Goal: Task Accomplishment & Management: Manage account settings

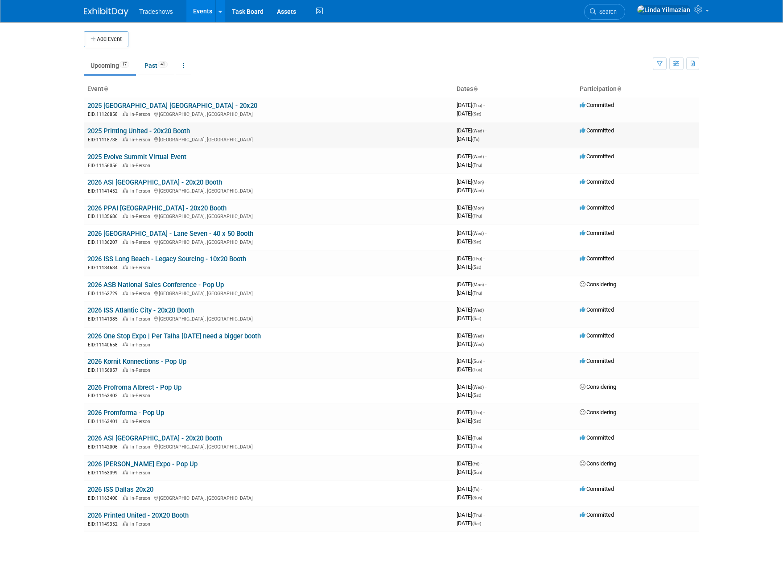
click at [144, 132] on link "2025 Printing United - 20x20 Booth" at bounding box center [138, 131] width 103 height 8
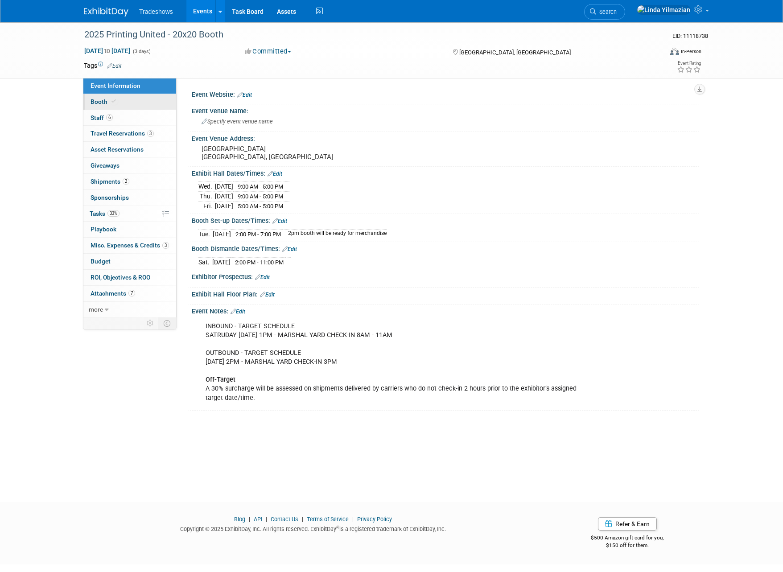
click at [91, 103] on span "Booth" at bounding box center [104, 101] width 27 height 7
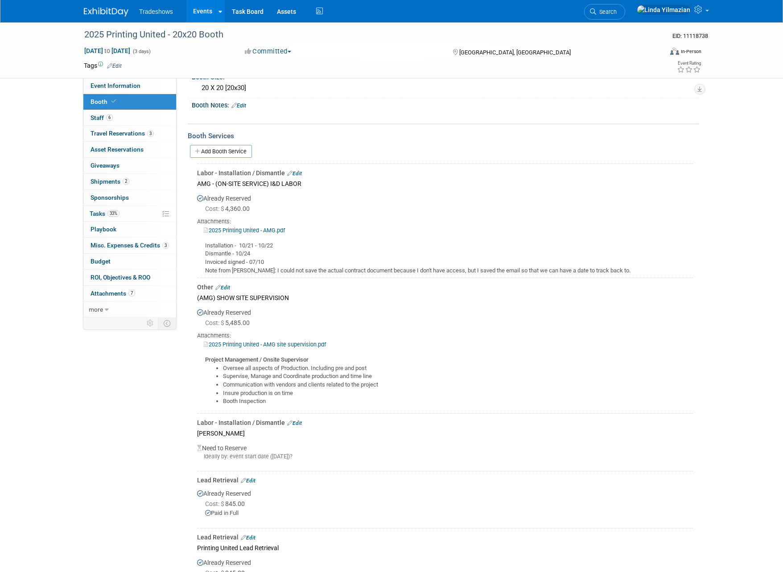
scroll to position [69, 0]
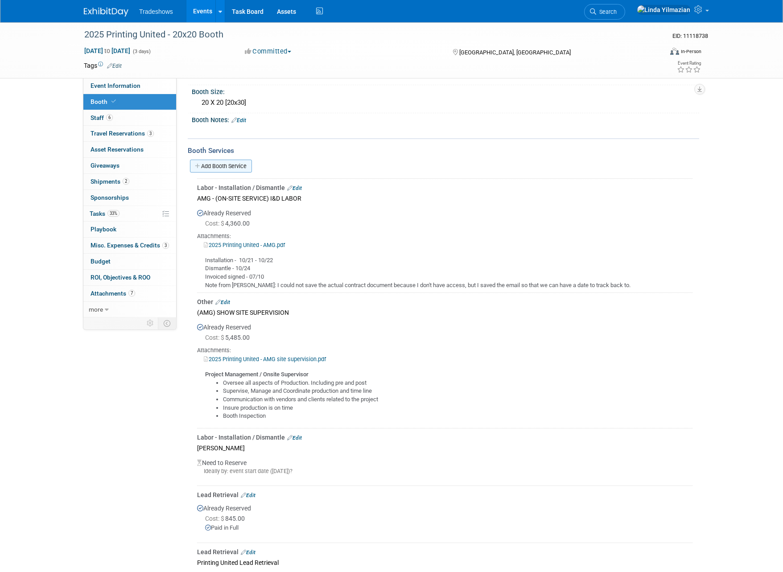
click at [217, 165] on link "Add Booth Service" at bounding box center [221, 166] width 62 height 13
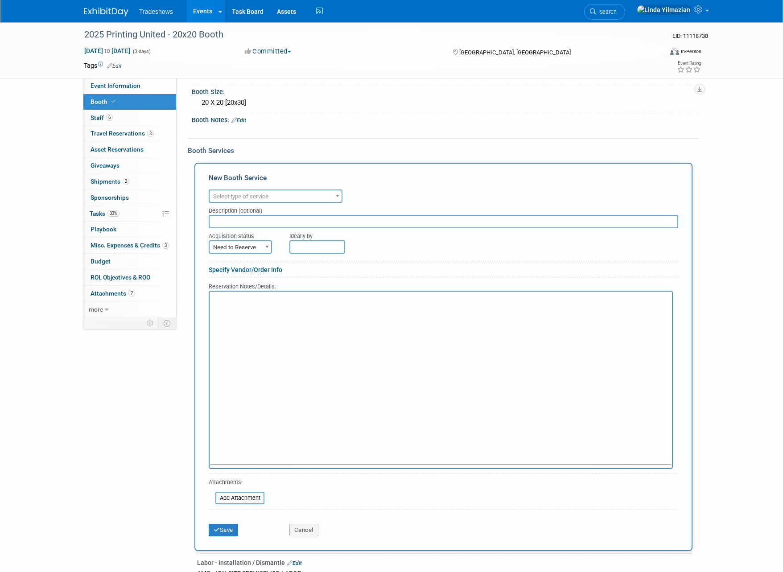
scroll to position [0, 0]
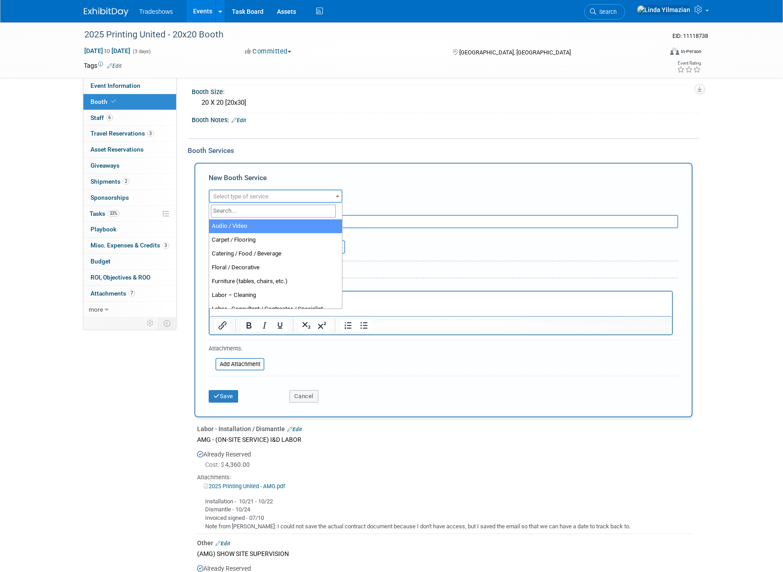
click at [250, 195] on span "Select type of service" at bounding box center [240, 196] width 55 height 7
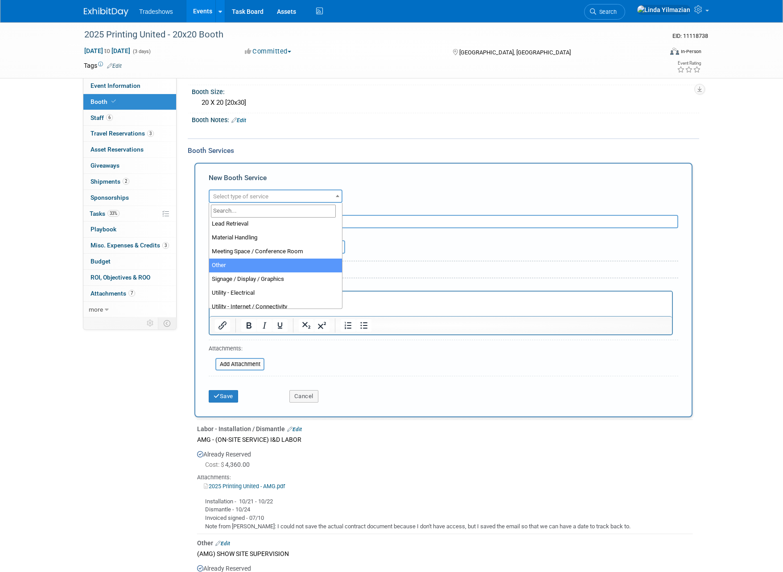
scroll to position [229, 0]
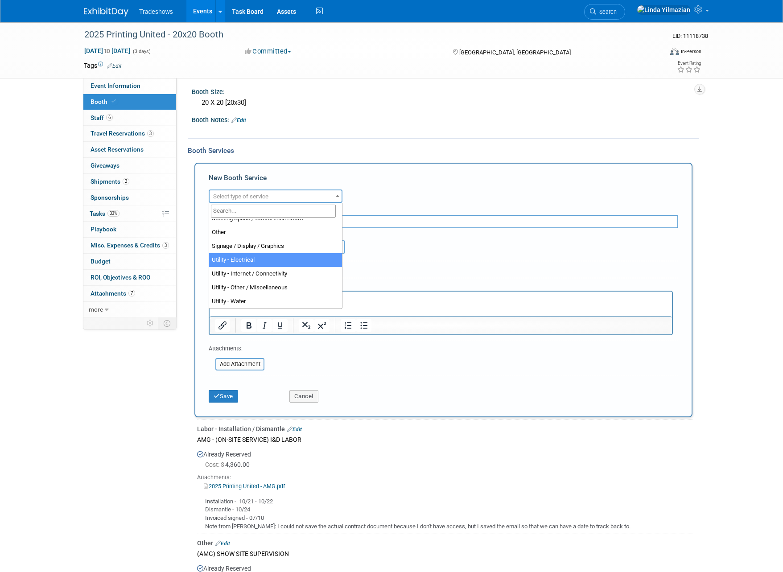
select select "8"
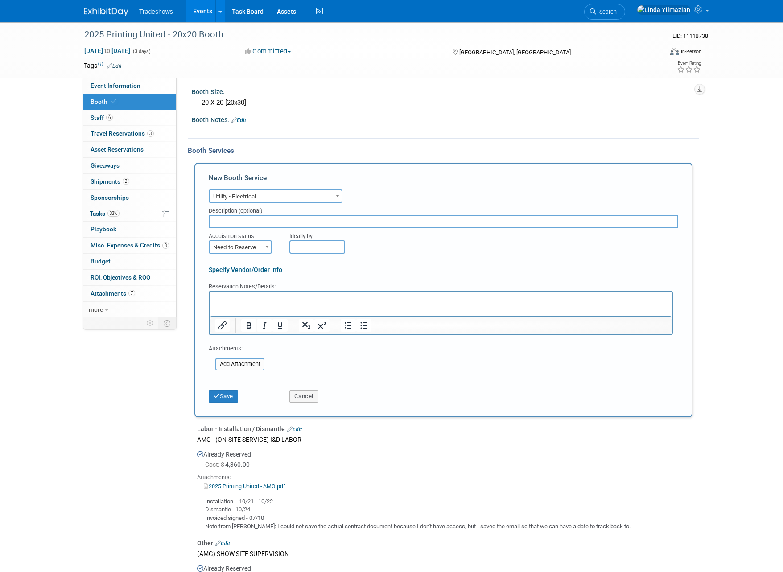
click at [253, 226] on input "text" at bounding box center [444, 221] width 470 height 13
paste input "120V 5A Single Outlet - Floor"
type input "120V 5A Single Outlet - Floor"
click at [251, 252] on span "Need to Reserve" at bounding box center [241, 247] width 62 height 12
select select "2"
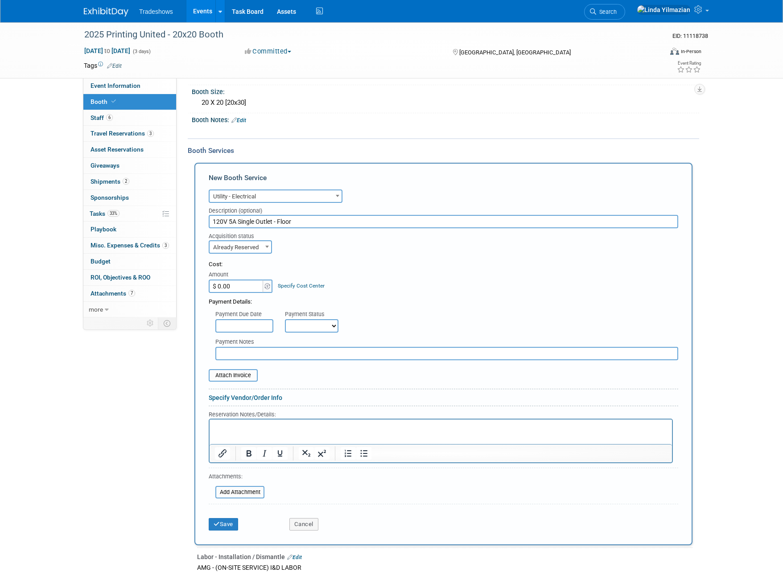
click at [242, 289] on input "$ 0.00" at bounding box center [237, 286] width 56 height 13
type input "$ 144.94"
click at [225, 521] on button "Save" at bounding box center [223, 524] width 29 height 12
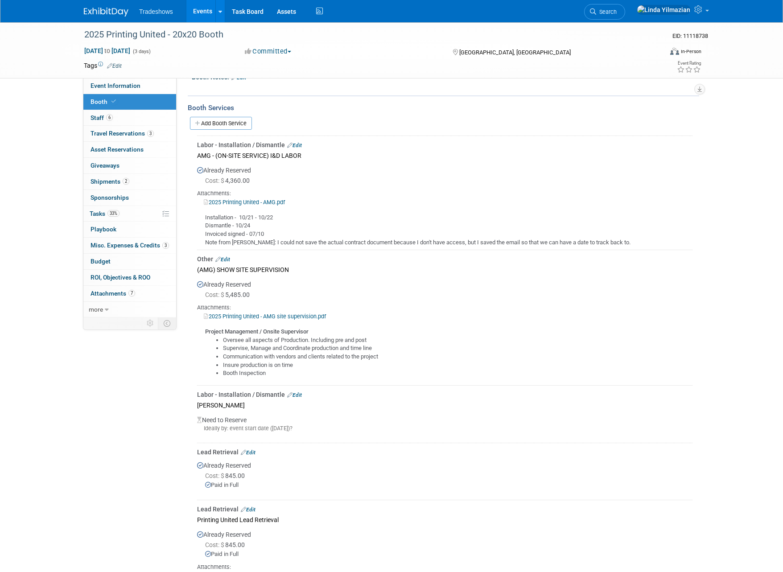
scroll to position [0, 0]
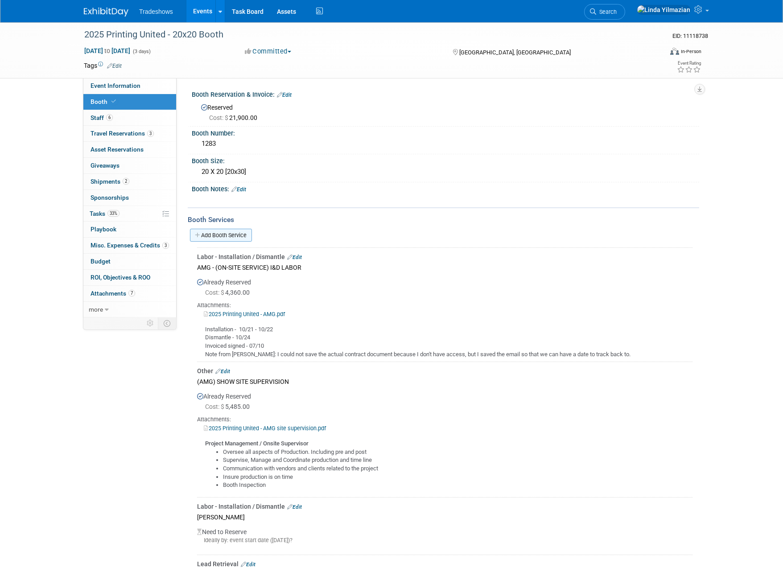
click at [229, 240] on link "Add Booth Service" at bounding box center [221, 235] width 62 height 13
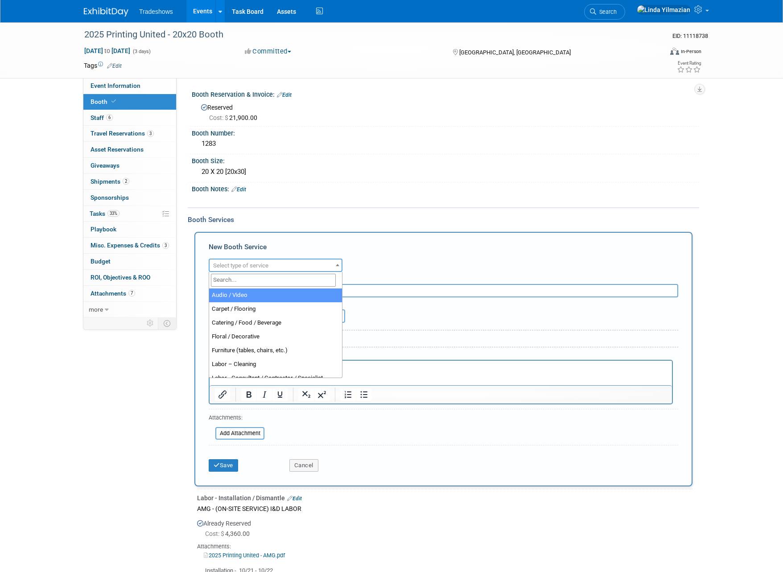
click at [239, 266] on span "Select type of service" at bounding box center [240, 265] width 55 height 7
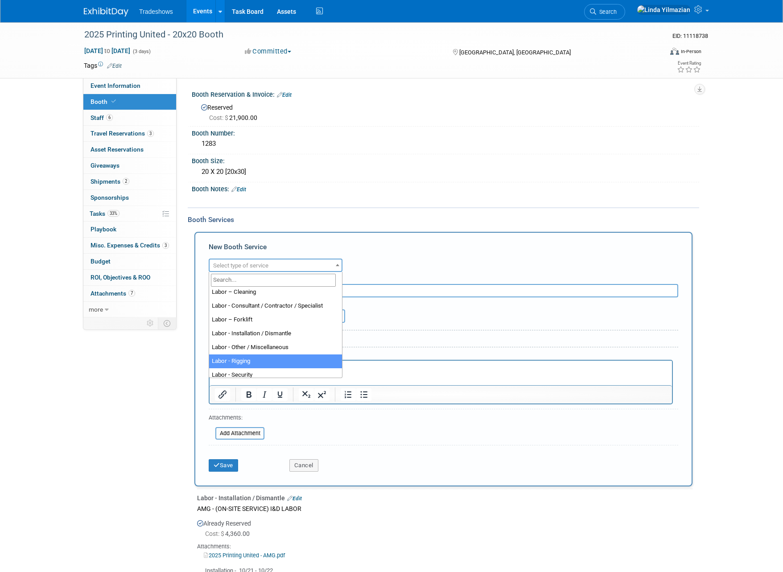
select select "23"
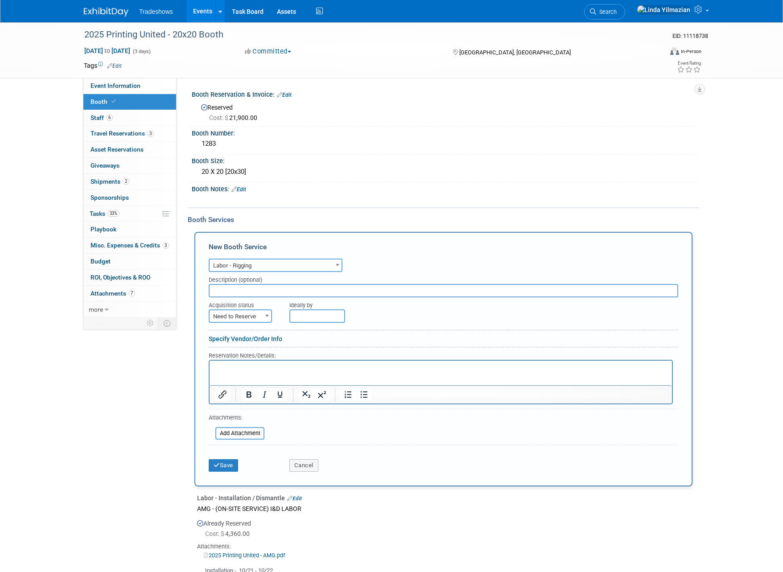
click at [231, 289] on input "text" at bounding box center [444, 290] width 470 height 13
paste input "Rigging - Labor - Initial Deposit - Rigging Team of 3, 1 Hour In & Out"
type input "Rigging - Labor - Initial Deposit - Rigging Team of 3, 1 Hour In & Out"
click at [256, 315] on span "Need to Reserve" at bounding box center [241, 316] width 62 height 12
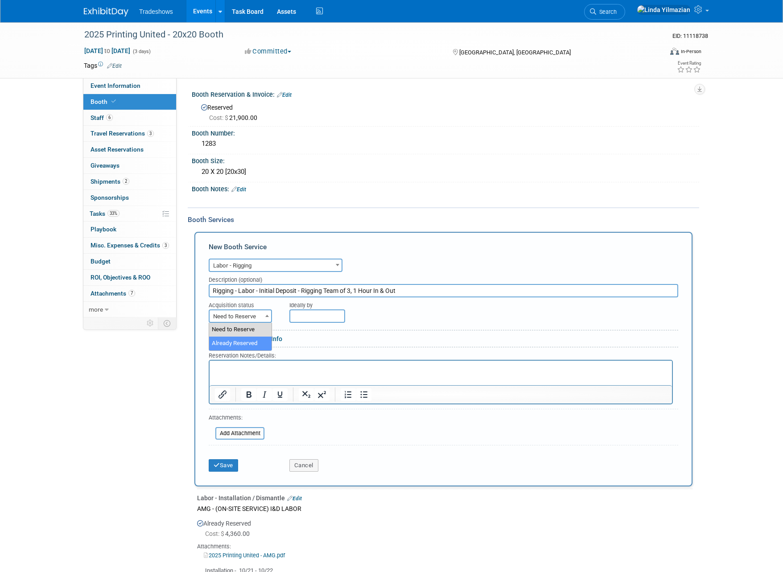
select select "2"
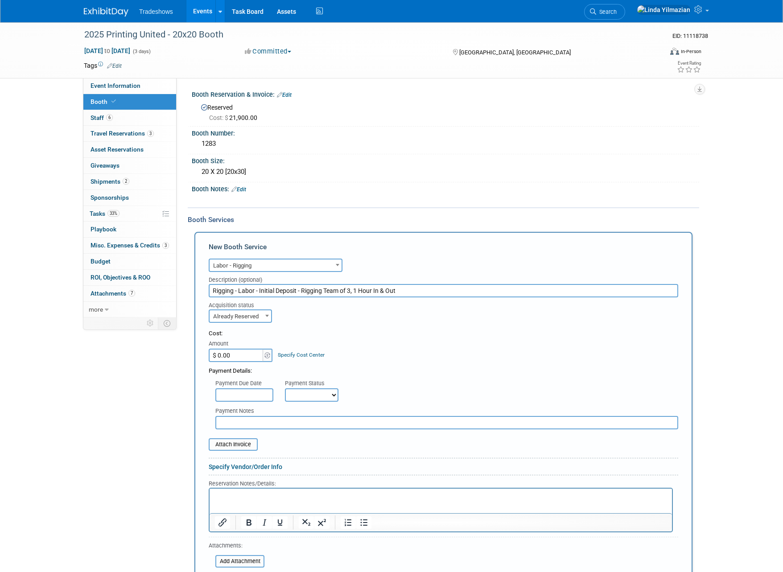
click at [234, 358] on input "$ 0.00" at bounding box center [237, 355] width 56 height 13
type input "$ 720.48"
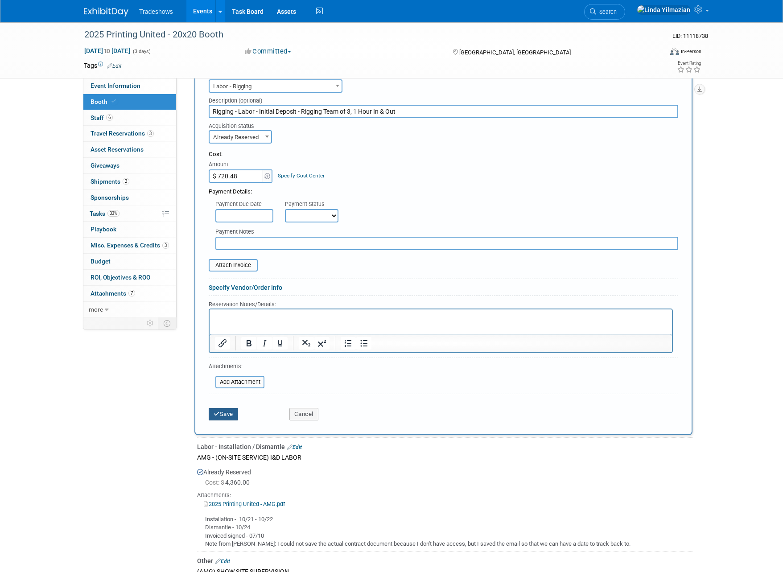
click at [219, 418] on button "Save" at bounding box center [223, 414] width 29 height 12
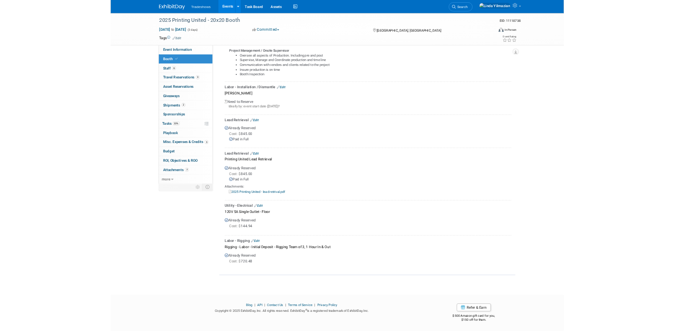
scroll to position [356, 0]
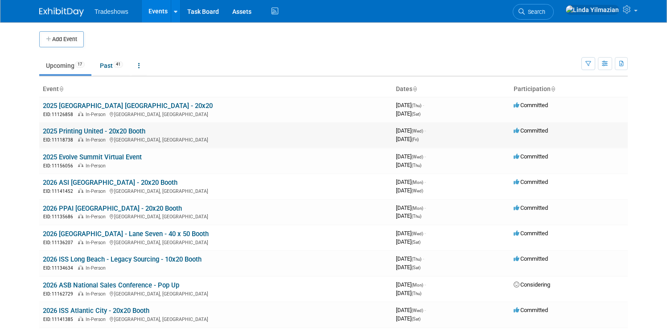
click at [97, 130] on link "2025 Printing United - 20x20 Booth" at bounding box center [94, 131] width 103 height 8
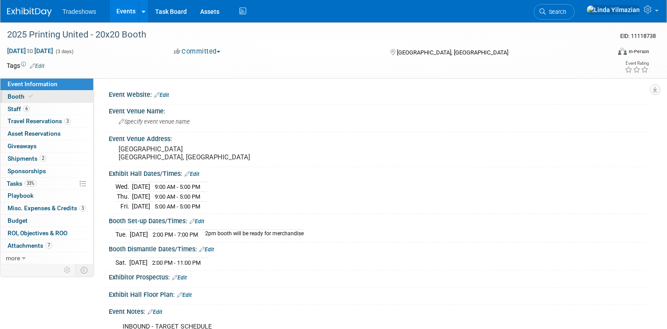
click at [17, 97] on span "Booth" at bounding box center [21, 96] width 27 height 7
